Goal: Information Seeking & Learning: Learn about a topic

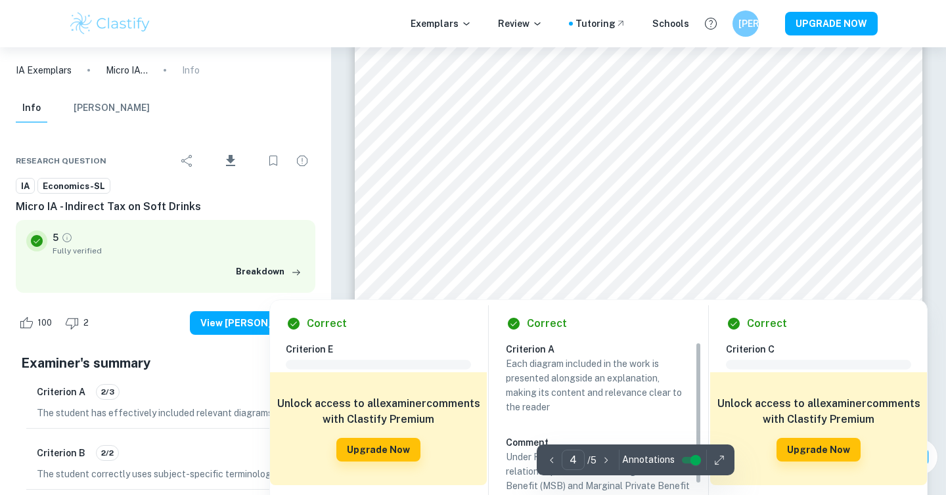
scroll to position [2861, 0]
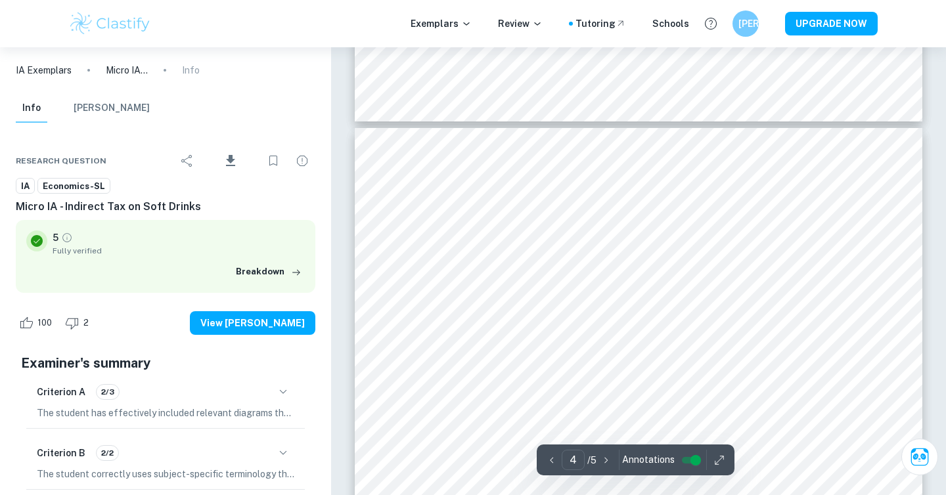
type input "3"
